Goal: Navigation & Orientation: Find specific page/section

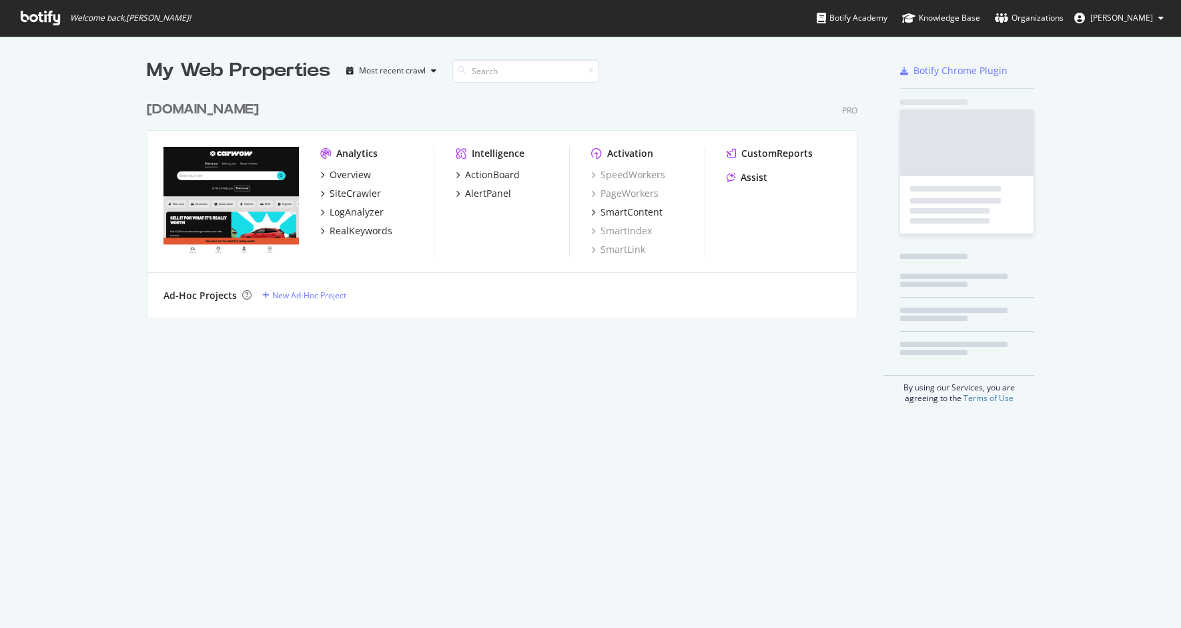
scroll to position [628, 1181]
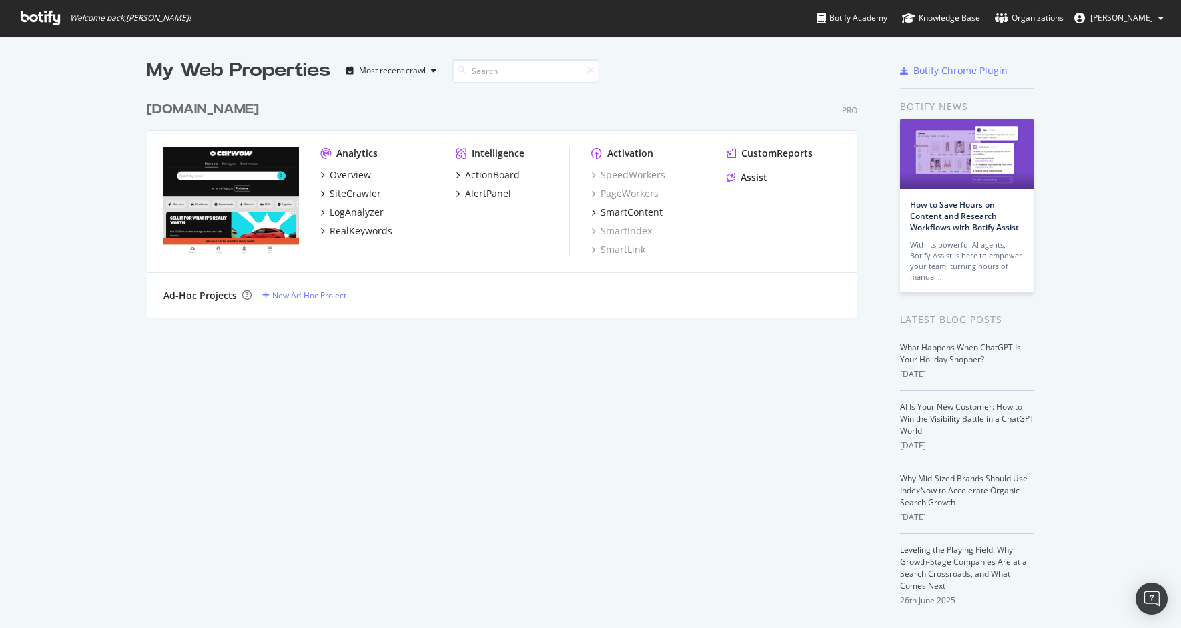
click at [229, 163] on img "grid" at bounding box center [230, 201] width 135 height 108
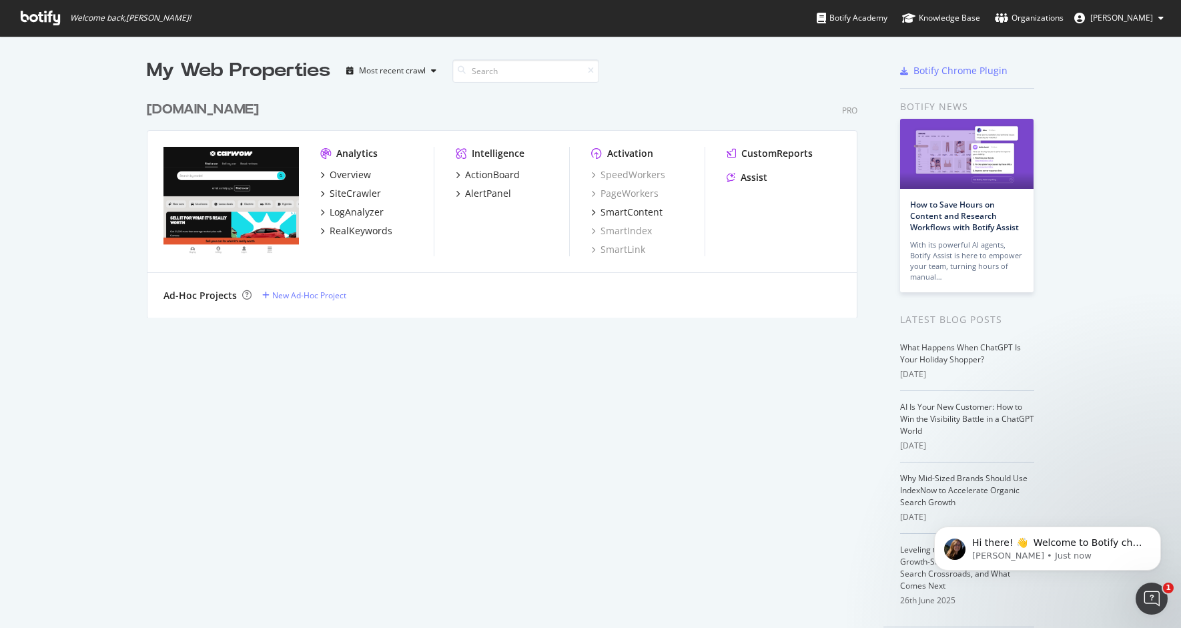
scroll to position [0, 0]
